Goal: Information Seeking & Learning: Learn about a topic

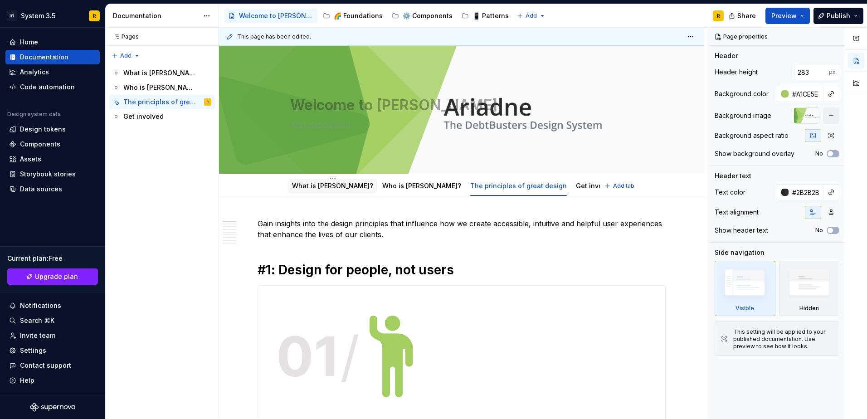
click at [313, 184] on link "What is [PERSON_NAME]?" at bounding box center [332, 186] width 81 height 8
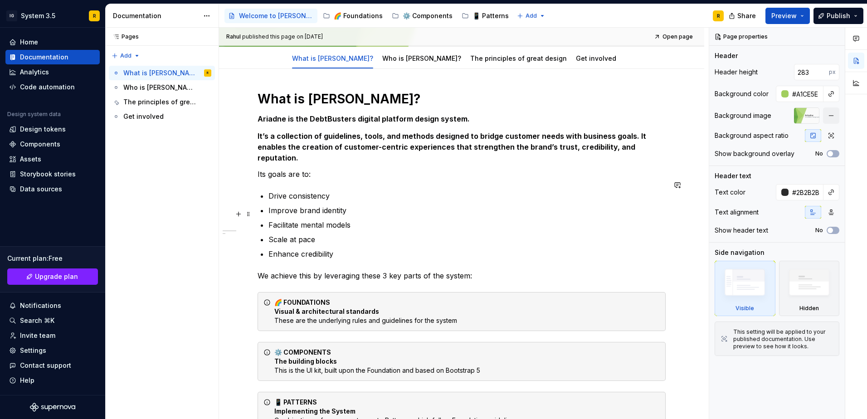
scroll to position [136, 0]
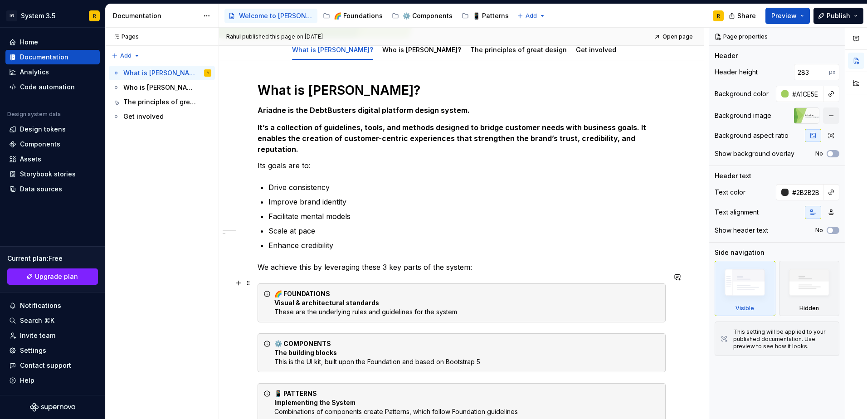
click at [351, 300] on div "🌈 FOUNDATIONS Visual & architectural standards These are the underlying rules a…" at bounding box center [466, 302] width 385 height 27
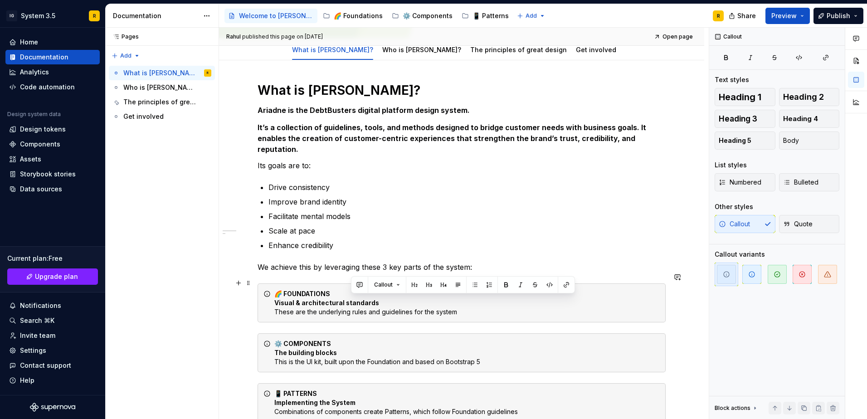
click at [351, 300] on div "🌈 FOUNDATIONS Visual & architectural standards These are the underlying rules a…" at bounding box center [466, 302] width 385 height 27
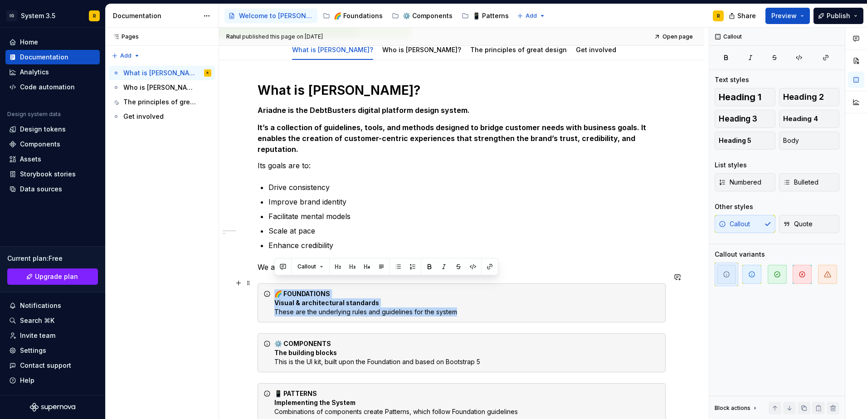
click at [351, 300] on div "🌈 FOUNDATIONS Visual & architectural standards These are the underlying rules a…" at bounding box center [466, 302] width 385 height 27
drag, startPoint x: 274, startPoint y: 295, endPoint x: 460, endPoint y: 299, distance: 186.4
click at [460, 299] on div "🌈 FOUNDATIONS Visual & architectural standards These are the underlying rules a…" at bounding box center [462, 302] width 408 height 39
copy div "Visual & architectural standards These are the underlying rules and guidelines …"
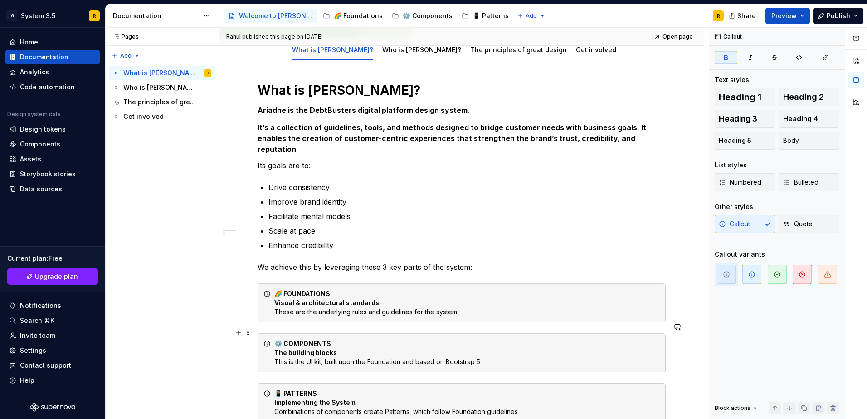
click at [302, 346] on div "⚙️ COMPONENTS The building blocks This is the UI kit, built upon the Foundation…" at bounding box center [466, 352] width 385 height 27
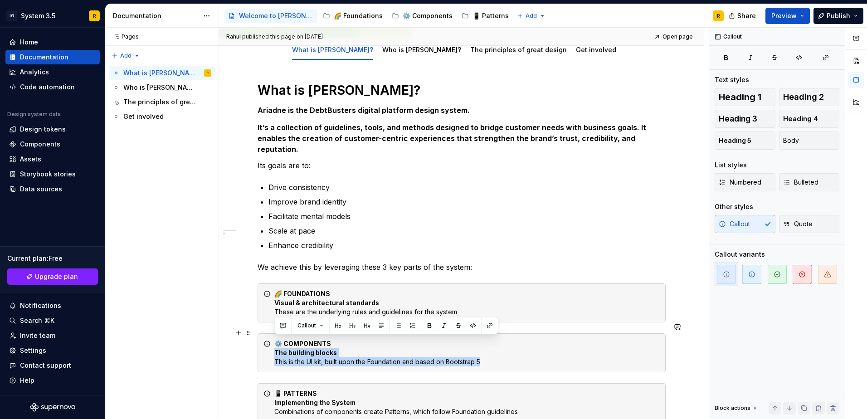
drag, startPoint x: 272, startPoint y: 343, endPoint x: 506, endPoint y: 357, distance: 234.4
click at [506, 357] on div "⚙️ COMPONENTS The building blocks This is the UI kit, built upon the Foundation…" at bounding box center [462, 352] width 408 height 39
copy div "The building blocks This is the UI kit, built upon the Foundation and based on …"
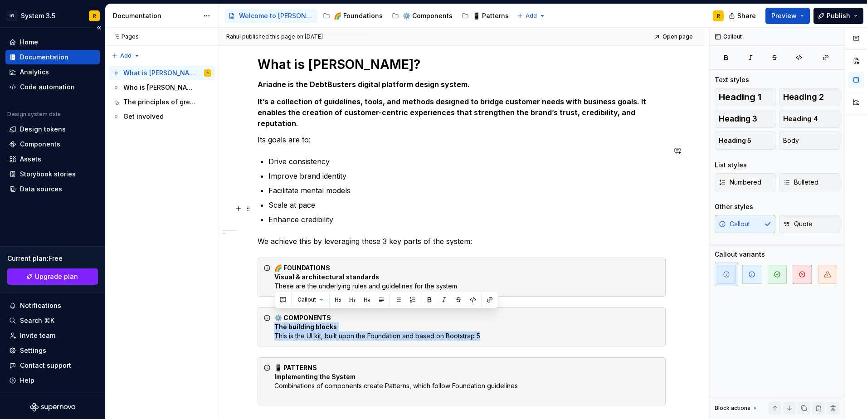
scroll to position [181, 0]
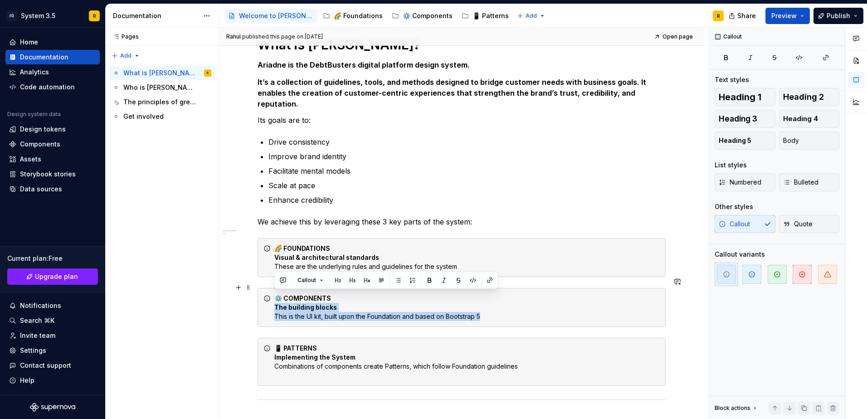
click at [353, 296] on div "⚙️ COMPONENTS The building blocks This is the UI kit, built upon the Foundation…" at bounding box center [466, 307] width 385 height 27
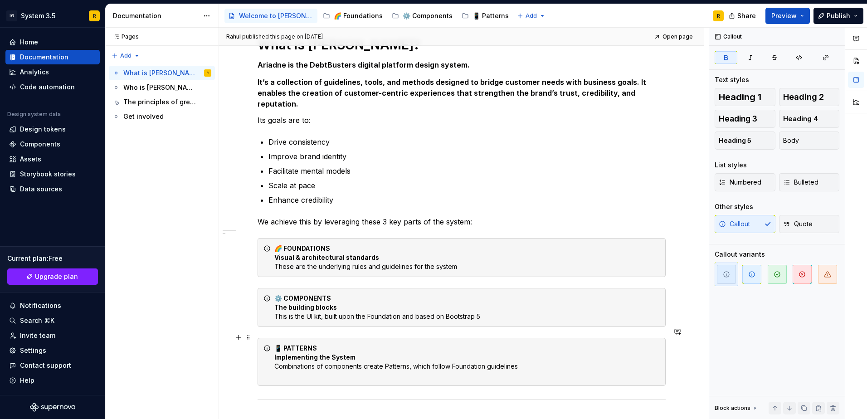
click at [317, 353] on strong "Implementing the System" at bounding box center [314, 357] width 81 height 8
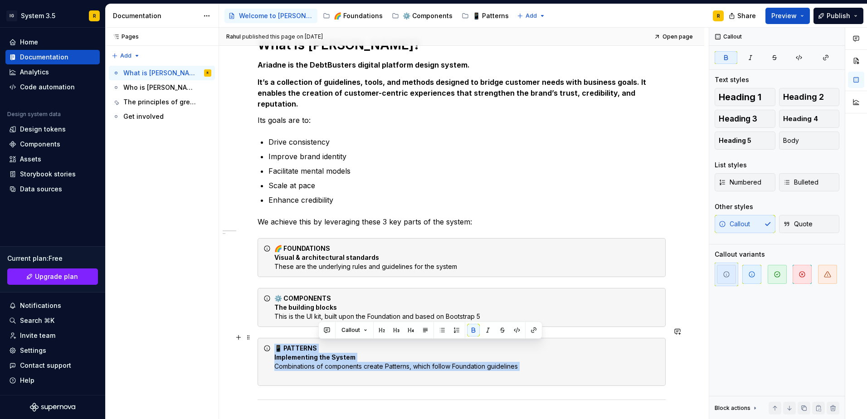
click at [317, 353] on strong "Implementing the System" at bounding box center [314, 357] width 81 height 8
click at [302, 353] on strong "Implementing the System" at bounding box center [314, 357] width 81 height 8
drag, startPoint x: 273, startPoint y: 346, endPoint x: 532, endPoint y: 358, distance: 259.2
click at [532, 358] on div "📱 PATTERNS Implementing the System Combinations of components create Patterns, …" at bounding box center [462, 362] width 408 height 48
copy div "Implementing the System Combinations of components create Patterns, which follo…"
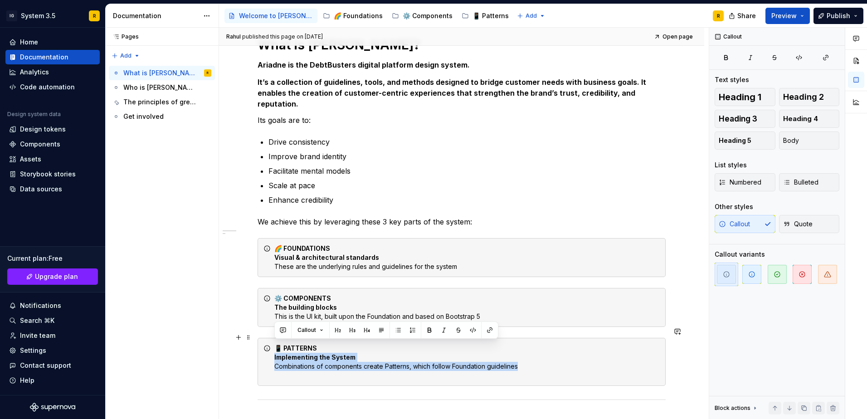
click at [531, 355] on div "📱 PATTERNS Implementing the System Combinations of components create Patterns, …" at bounding box center [466, 362] width 385 height 36
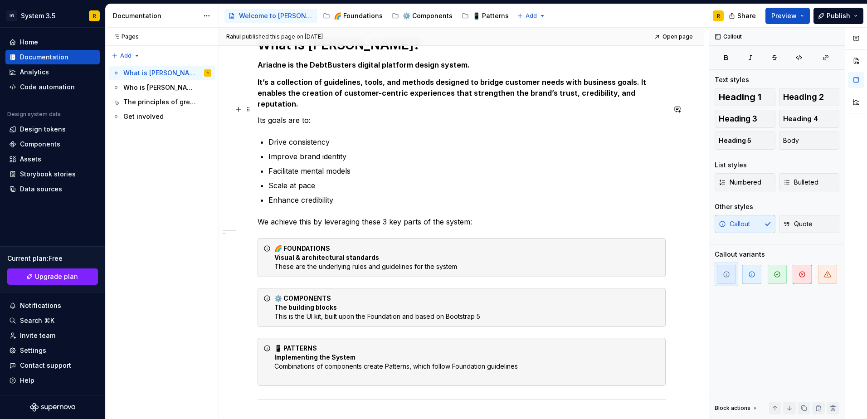
scroll to position [91, 0]
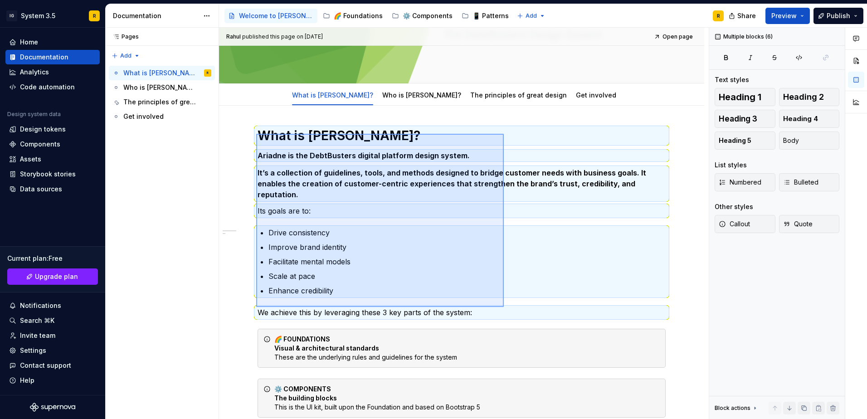
drag, startPoint x: 256, startPoint y: 134, endPoint x: 504, endPoint y: 307, distance: 302.1
click at [504, 307] on div "[PERSON_NAME] published this page on [DATE] Open page Welcome to Ariadne Edit h…" at bounding box center [464, 224] width 490 height 392
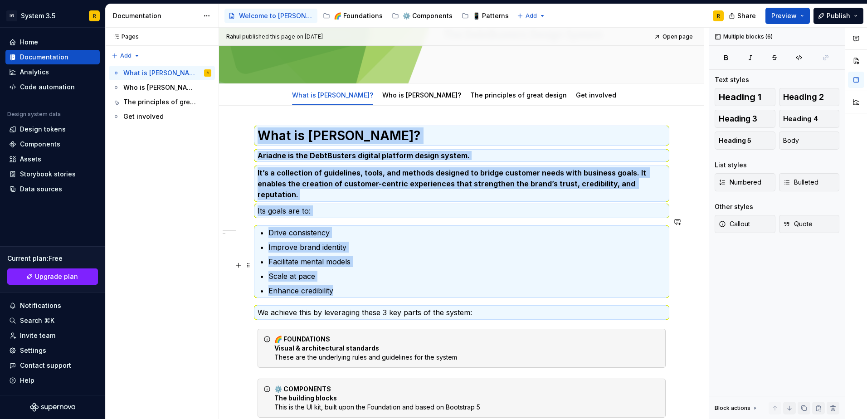
click at [357, 256] on p "Facilitate mental models" at bounding box center [466, 261] width 397 height 11
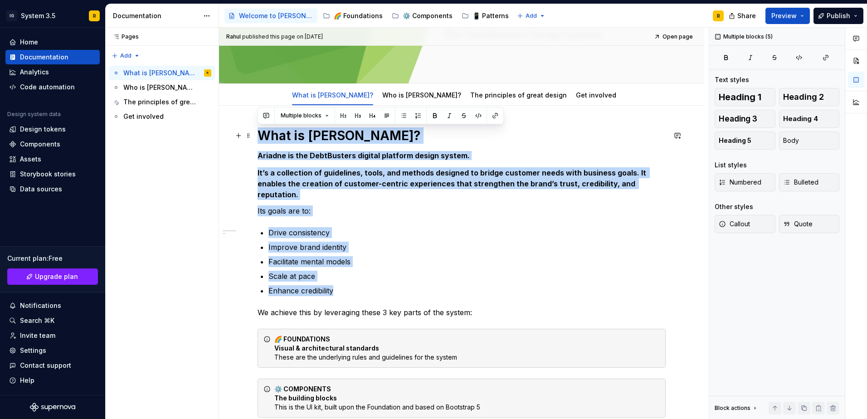
drag, startPoint x: 341, startPoint y: 280, endPoint x: 241, endPoint y: 143, distance: 169.1
click at [241, 143] on div "What is [PERSON_NAME]? Ariadne is the DebtBusters digital platform design syste…" at bounding box center [461, 379] width 485 height 546
copy div "What is [PERSON_NAME]? Ariadne is the DebtBusters digital platform design syste…"
click at [341, 242] on p "Improve brand identity" at bounding box center [466, 247] width 397 height 11
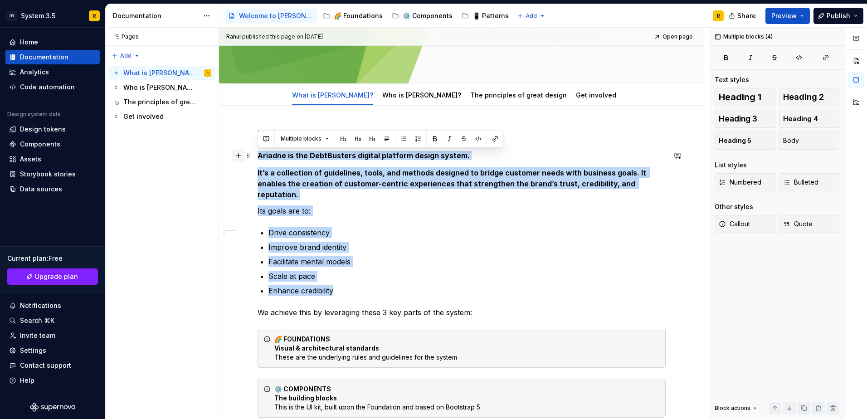
drag, startPoint x: 374, startPoint y: 280, endPoint x: 236, endPoint y: 157, distance: 184.3
click at [258, 157] on div "What is [PERSON_NAME]? Ariadne is the DebtBusters digital platform design syste…" at bounding box center [462, 326] width 408 height 399
copy div "Ariadne is the DebtBusters digital platform design system. It’s a collection of…"
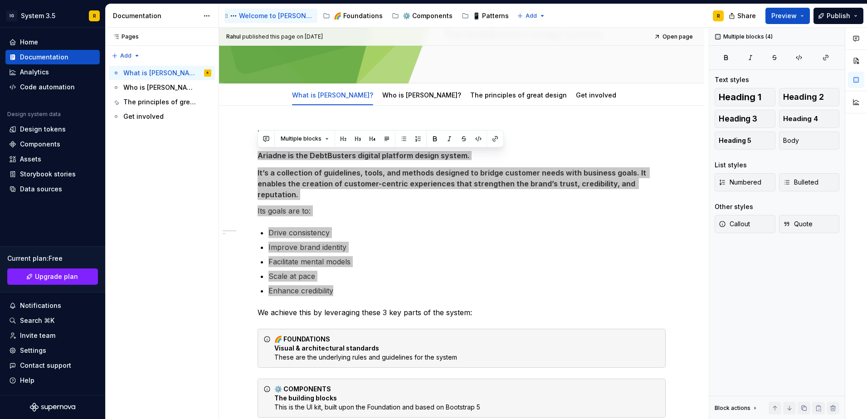
type textarea "*"
